Goal: Information Seeking & Learning: Learn about a topic

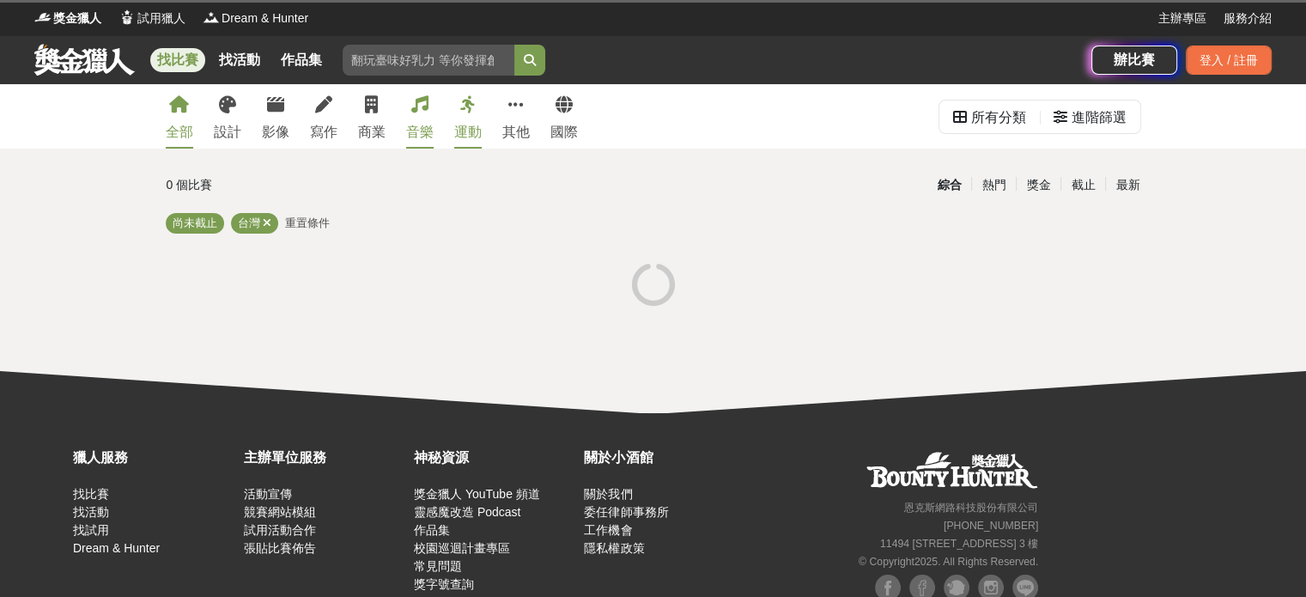
click at [419, 113] on icon at bounding box center [419, 104] width 17 height 17
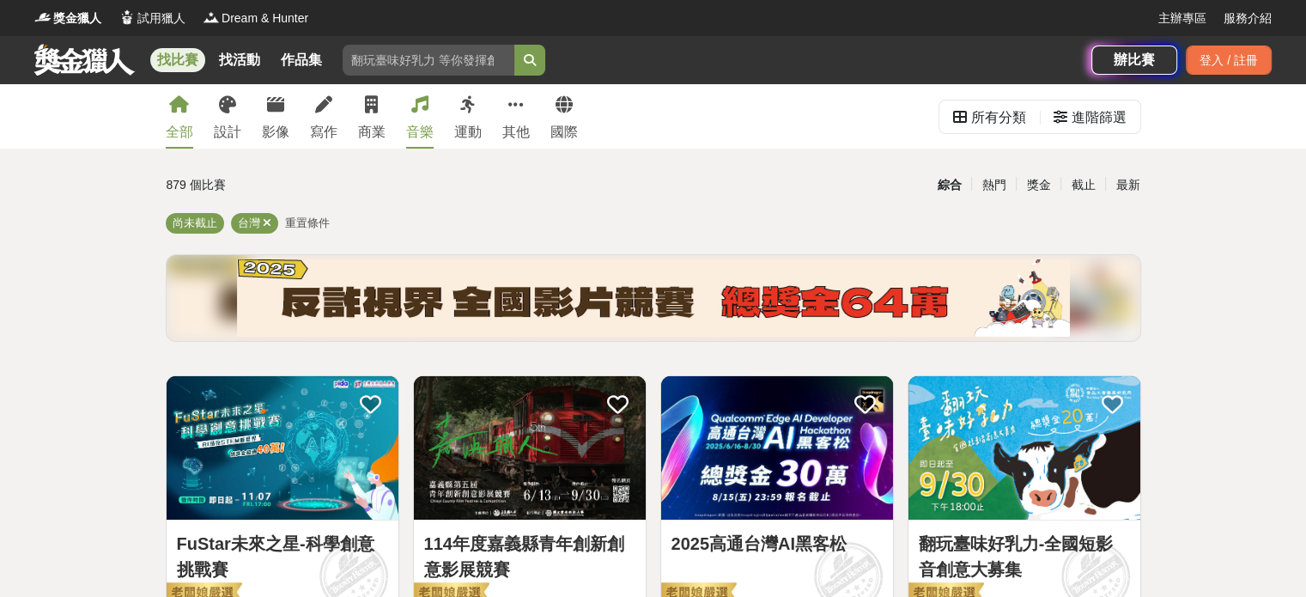
click at [428, 109] on link "音樂" at bounding box center [419, 116] width 27 height 64
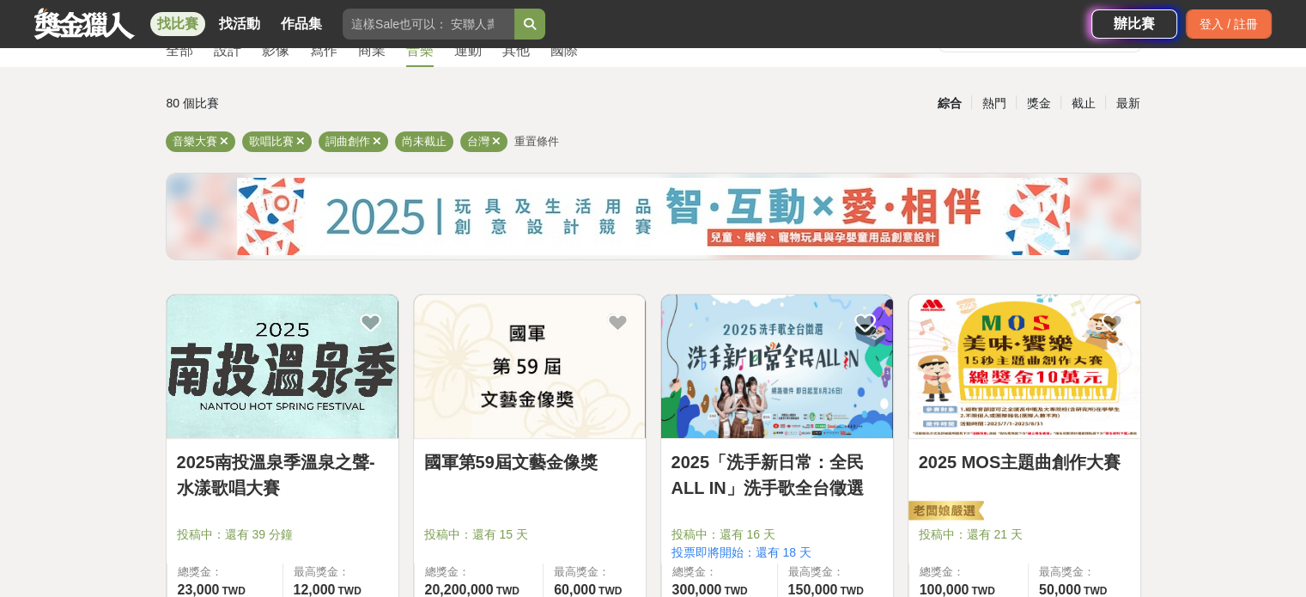
scroll to position [86, 0]
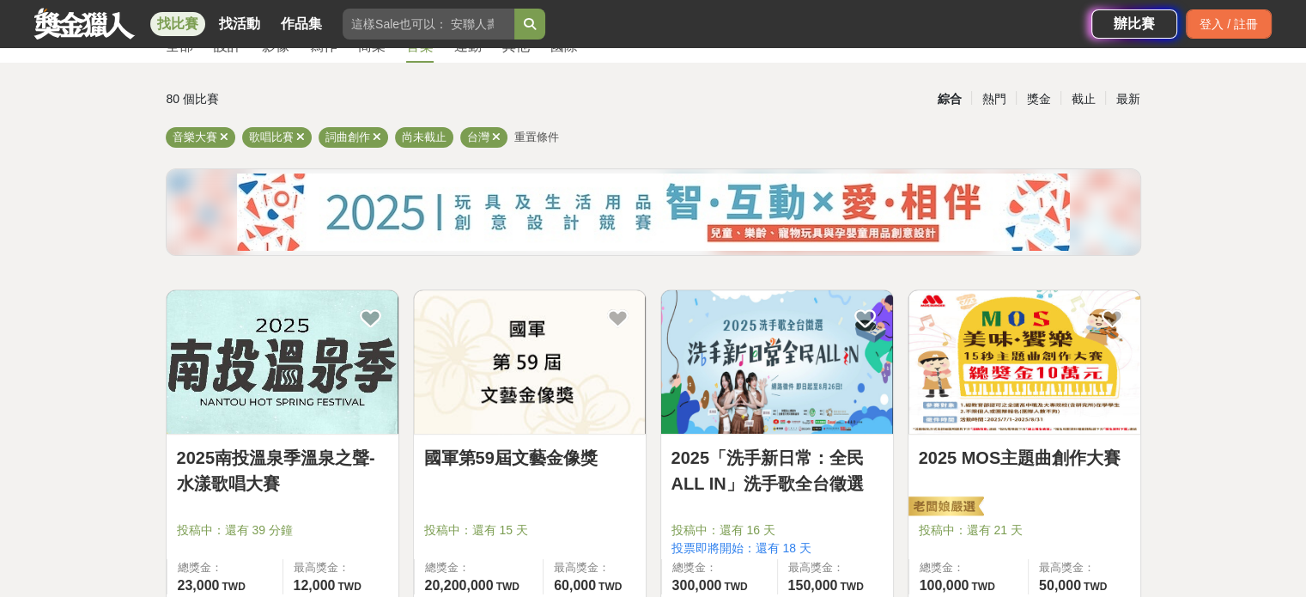
click at [324, 377] on img at bounding box center [283, 361] width 232 height 143
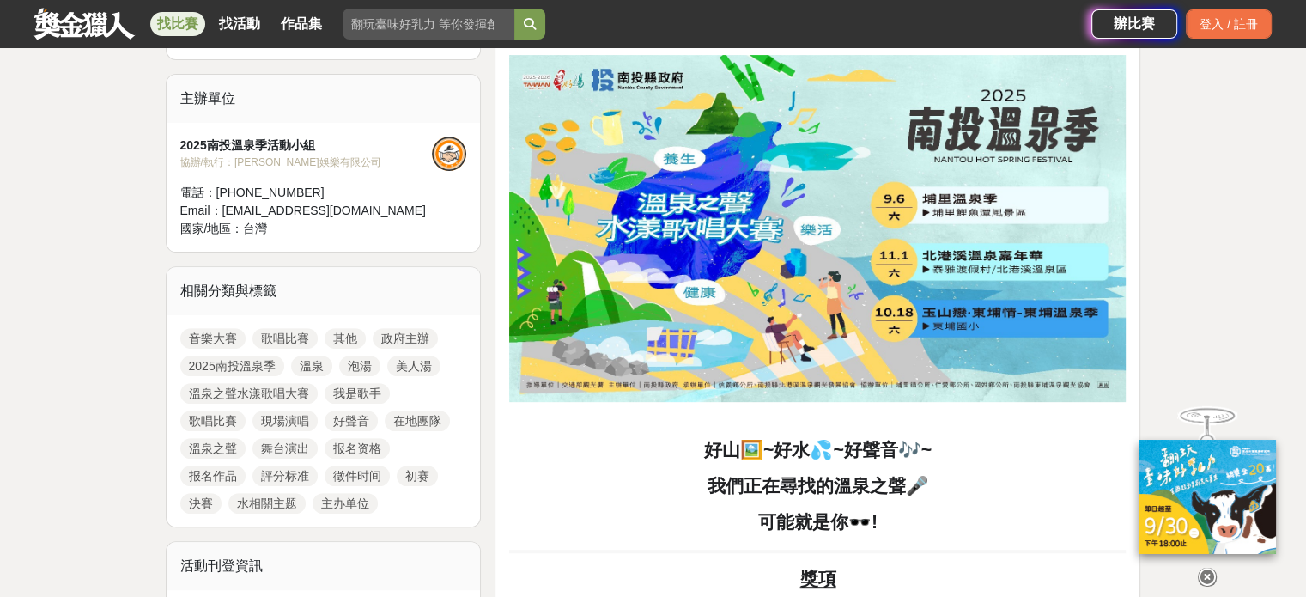
scroll to position [515, 0]
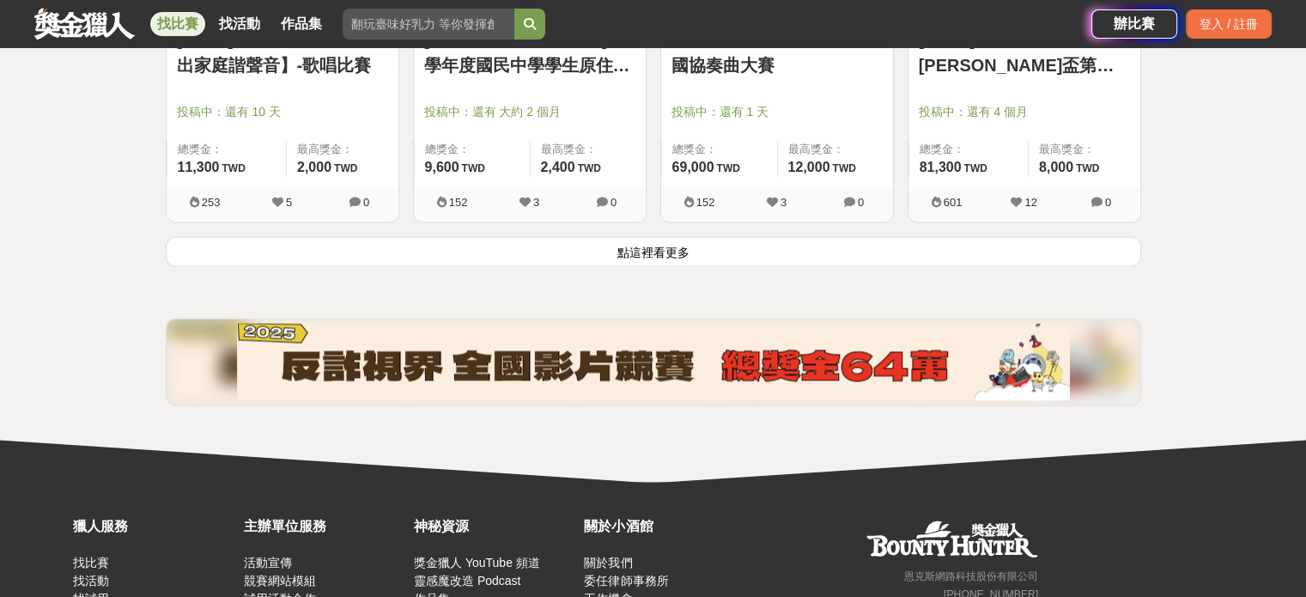
scroll to position [2404, 0]
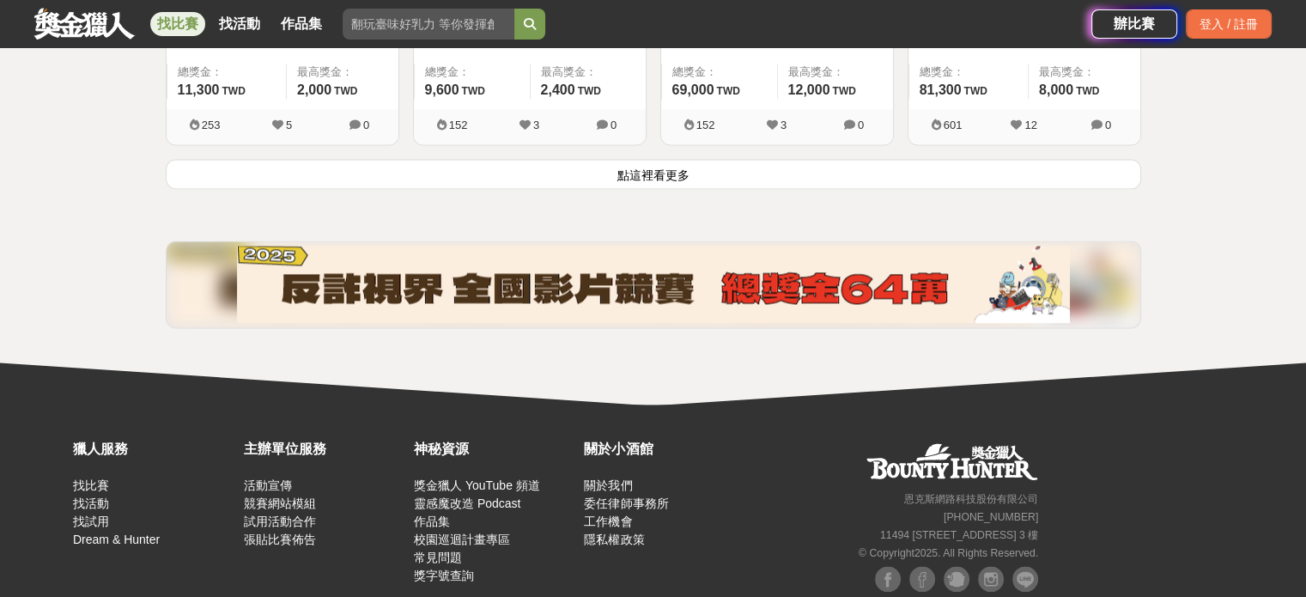
click at [755, 159] on button "點這裡看更多" at bounding box center [653, 174] width 975 height 30
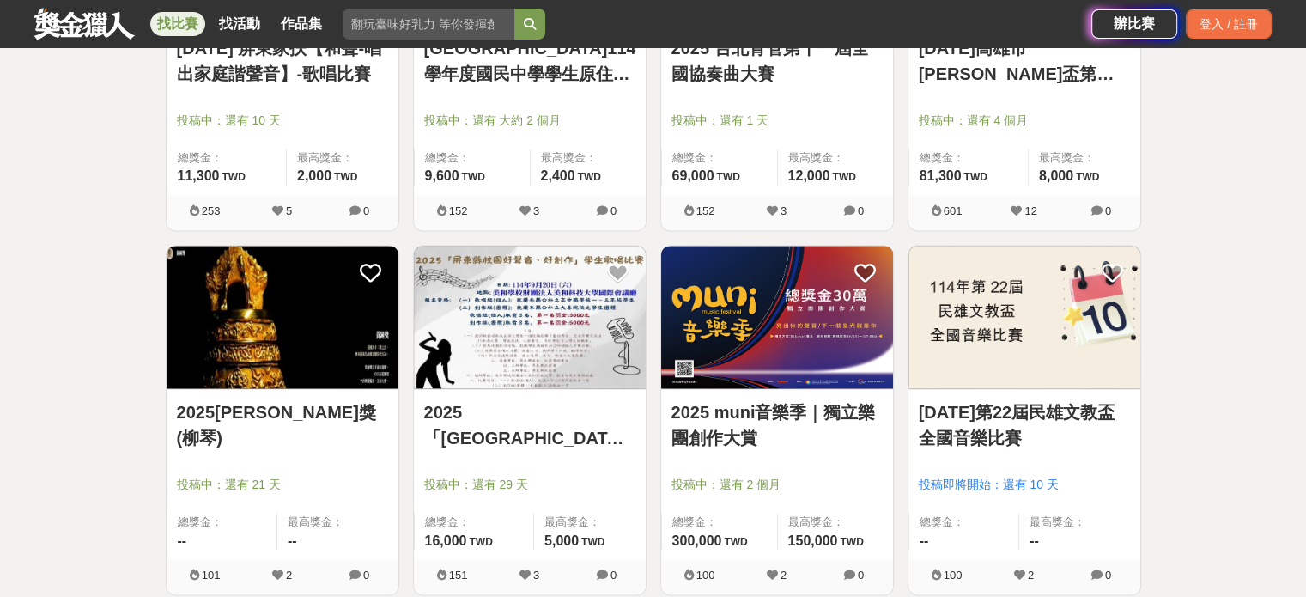
scroll to position [1975, 0]
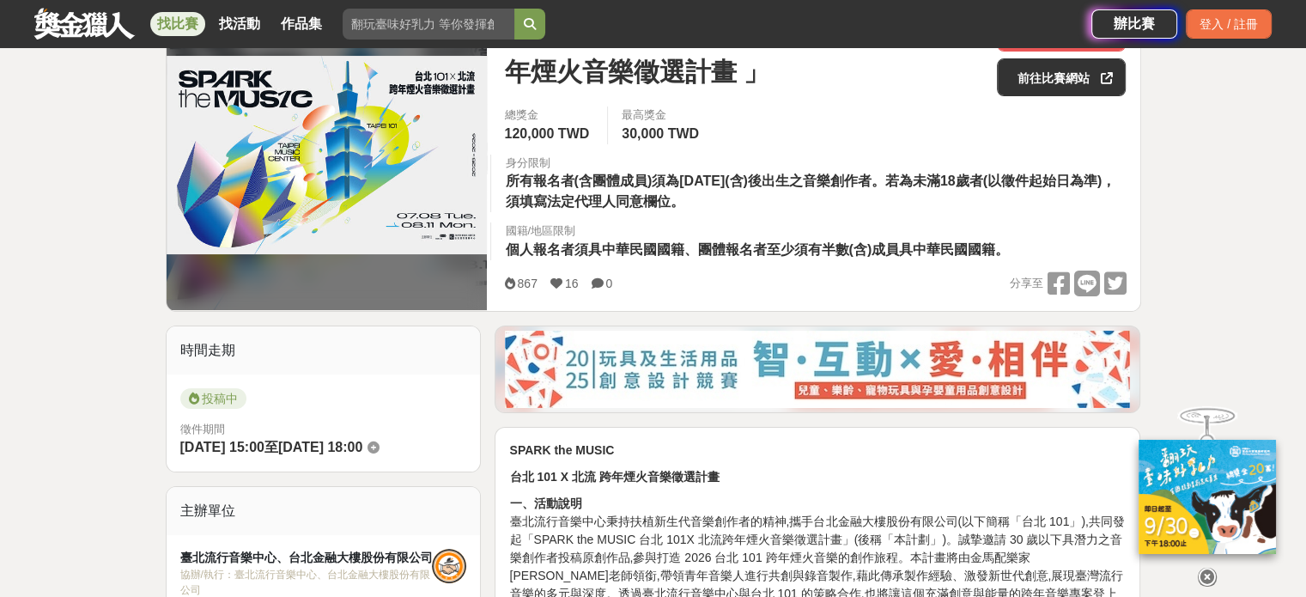
scroll to position [429, 0]
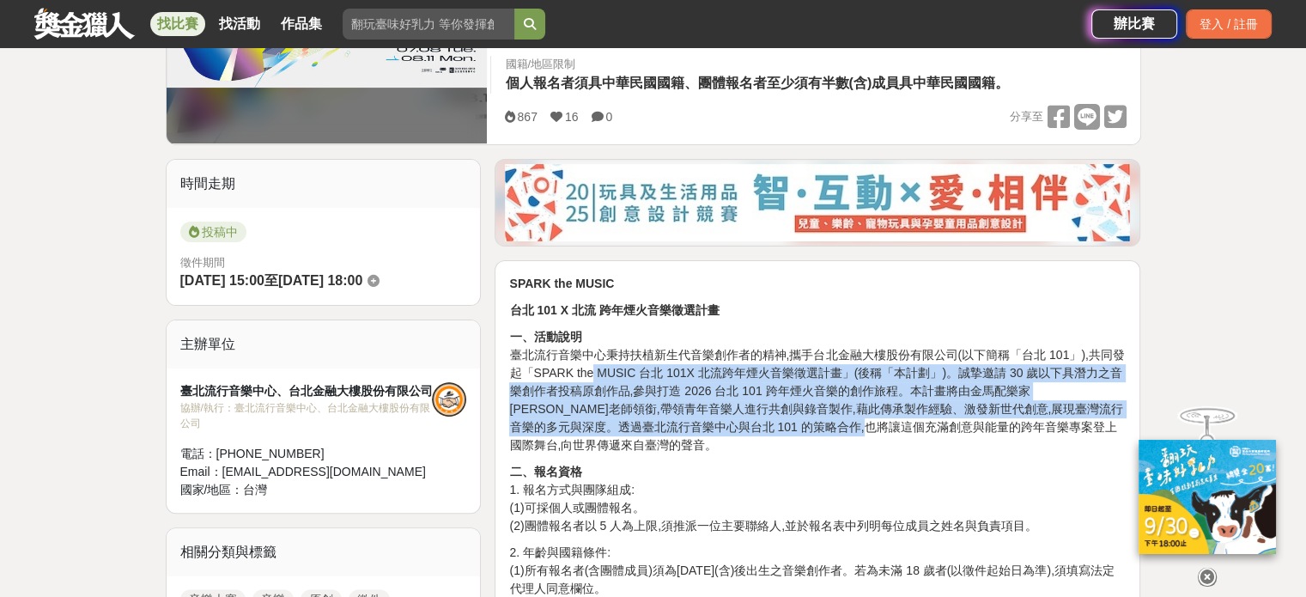
drag, startPoint x: 591, startPoint y: 365, endPoint x: 992, endPoint y: 411, distance: 404.4
click at [840, 428] on p "一、活動說明 臺北流行音樂中心秉持扶植新生代音樂創作者的精神,攜手台北金融大樓股份有限公司(以下簡稱「台北 101」),共同發起「SPARK the MUSI…" at bounding box center [817, 391] width 616 height 126
click at [1007, 410] on p "一、活動說明 臺北流行音樂中心秉持扶植新生代音樂創作者的精神,攜手台北金融大樓股份有限公司(以下簡稱「台北 101」),共同發起「SPARK the MUSI…" at bounding box center [817, 391] width 616 height 126
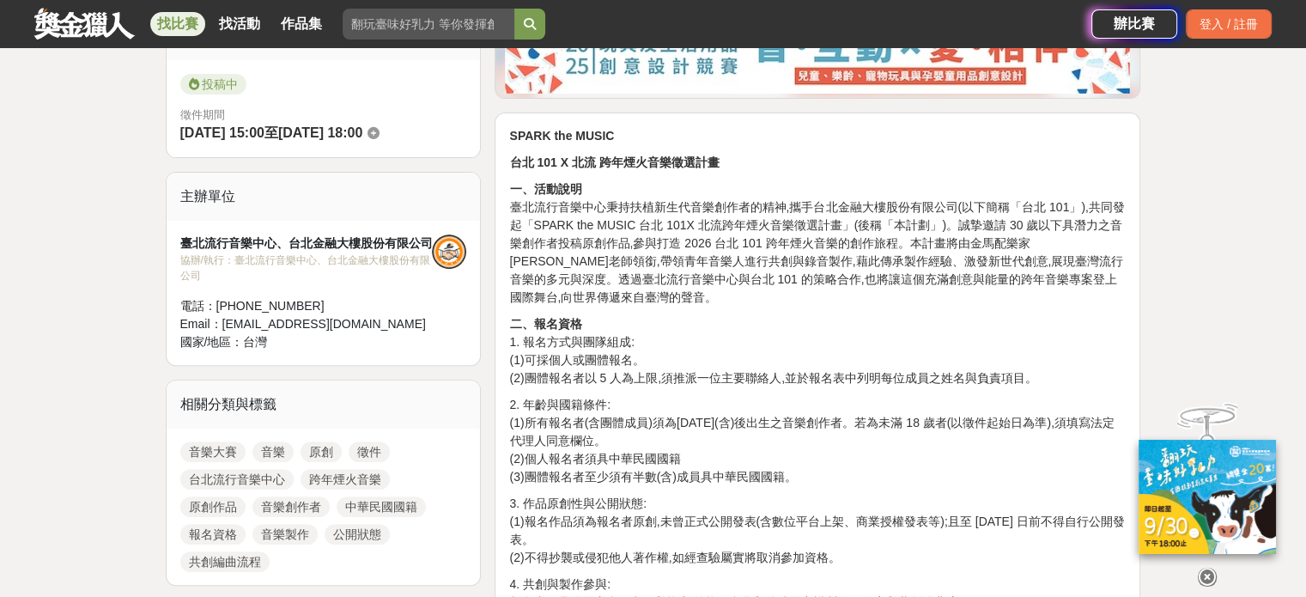
scroll to position [601, 0]
